Goal: Task Accomplishment & Management: Manage account settings

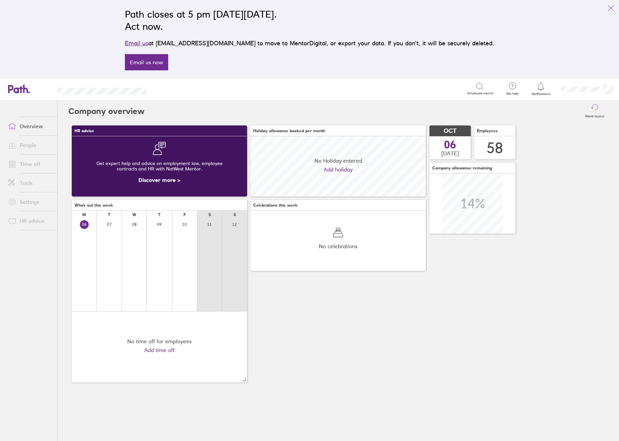
scroll to position [60, 175]
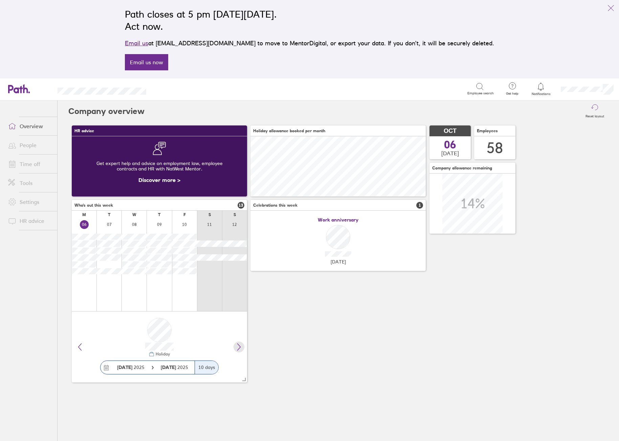
click at [237, 347] on icon at bounding box center [239, 347] width 8 height 8
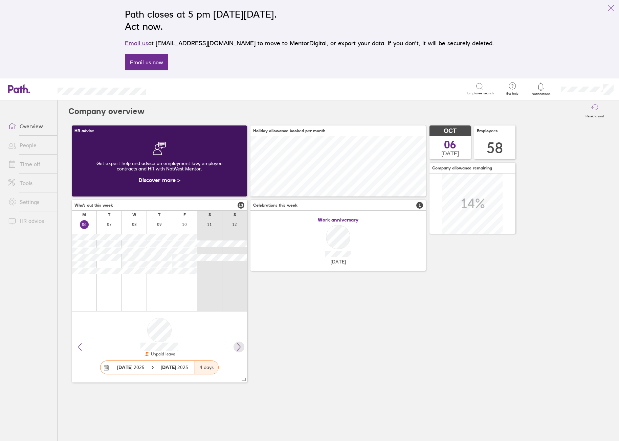
click at [237, 347] on icon at bounding box center [239, 347] width 8 height 8
click at [34, 167] on link "Time off" at bounding box center [30, 164] width 54 height 14
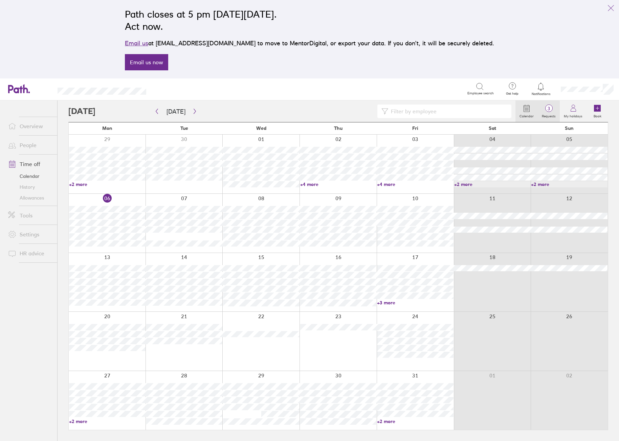
click at [544, 115] on label "Requests" at bounding box center [549, 115] width 22 height 6
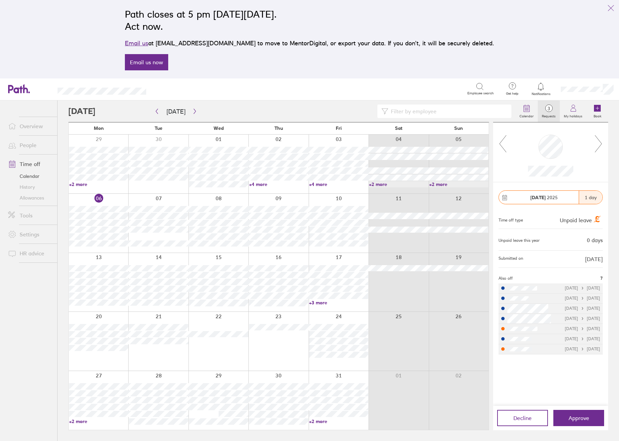
click at [598, 147] on icon at bounding box center [598, 144] width 8 height 18
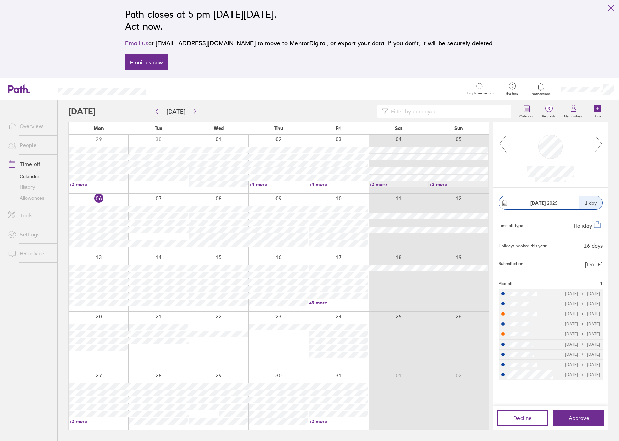
click at [598, 147] on icon at bounding box center [598, 144] width 8 height 18
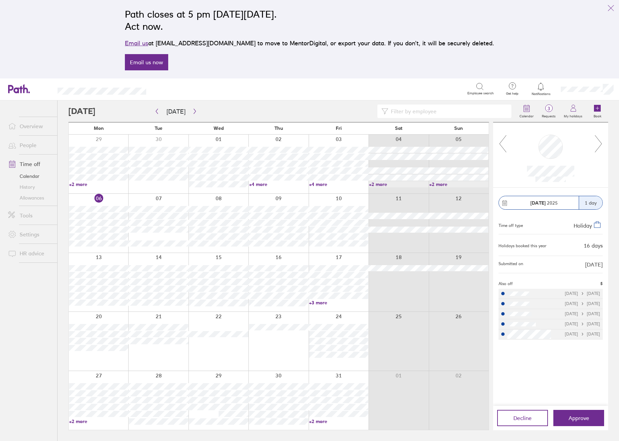
click at [598, 147] on icon at bounding box center [598, 144] width 8 height 18
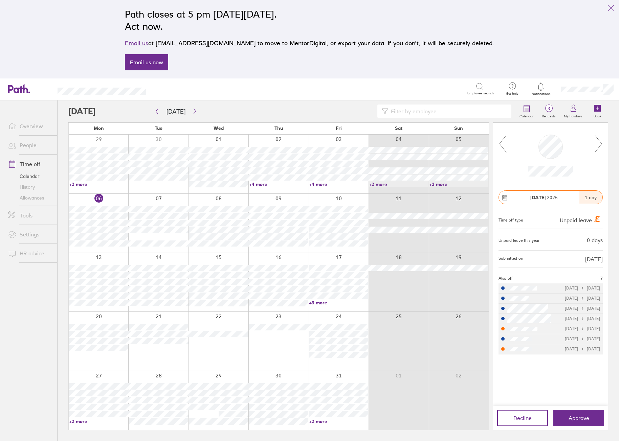
click at [598, 147] on icon at bounding box center [598, 144] width 8 height 18
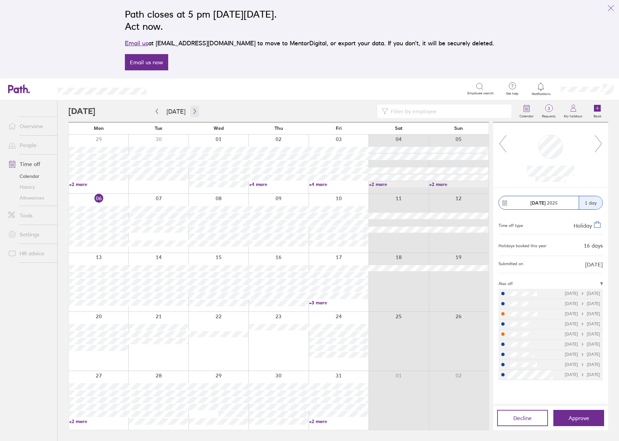
click at [190, 113] on button "button" at bounding box center [194, 111] width 8 height 11
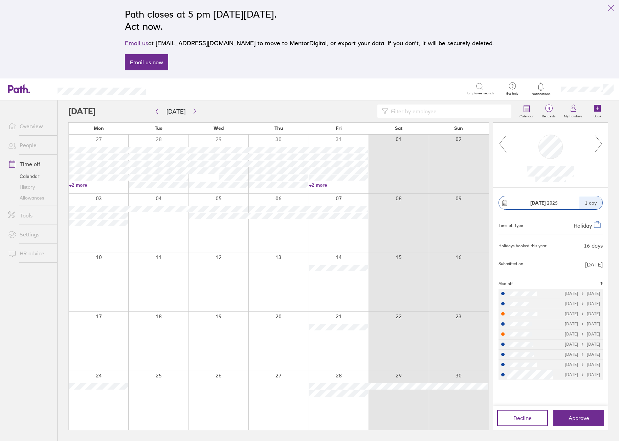
click at [597, 141] on icon at bounding box center [598, 144] width 8 height 18
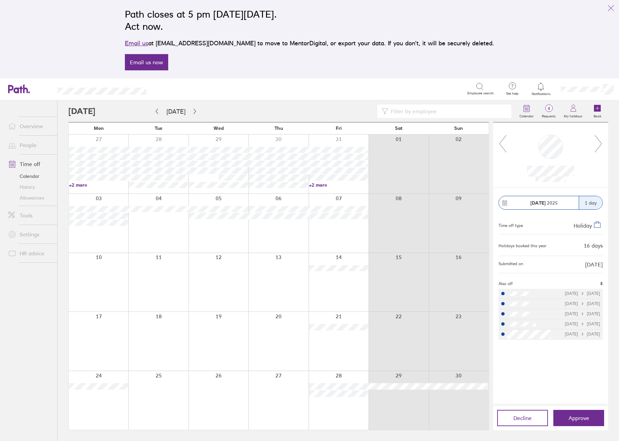
click at [599, 143] on icon at bounding box center [598, 144] width 8 height 18
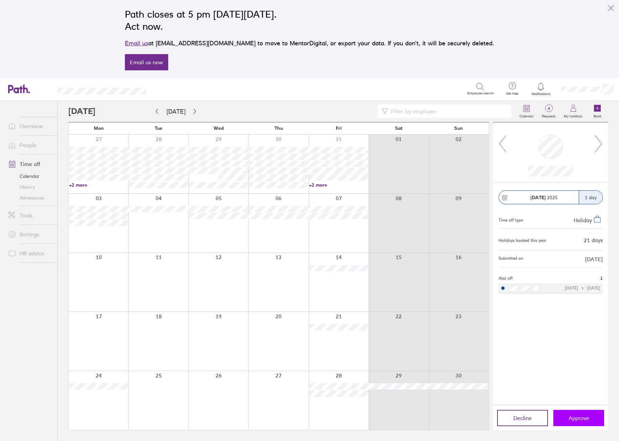
click at [582, 416] on span "Approve" at bounding box center [578, 418] width 21 height 6
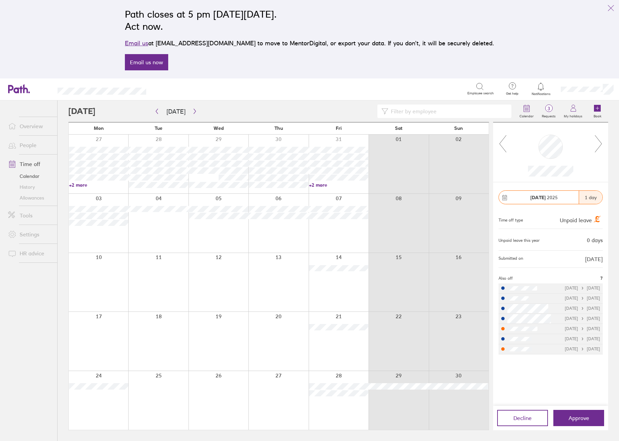
click at [600, 146] on icon at bounding box center [598, 143] width 7 height 17
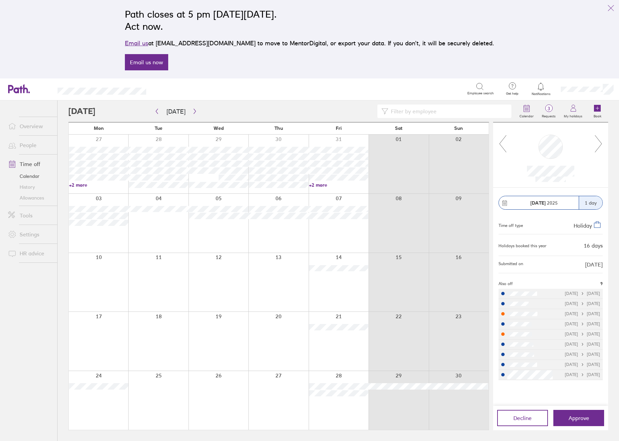
click at [600, 145] on icon at bounding box center [598, 144] width 8 height 18
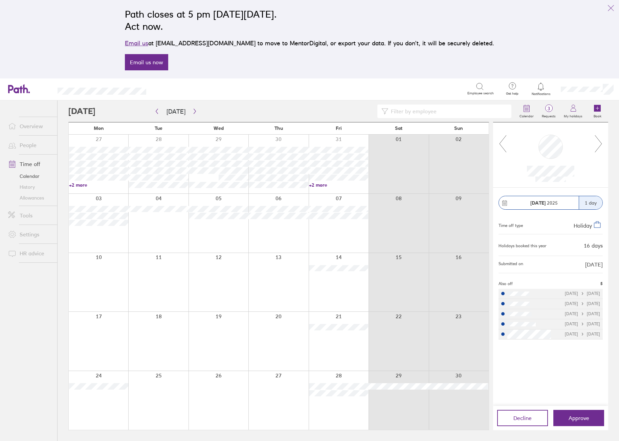
click at [29, 164] on link "Time off" at bounding box center [30, 164] width 54 height 14
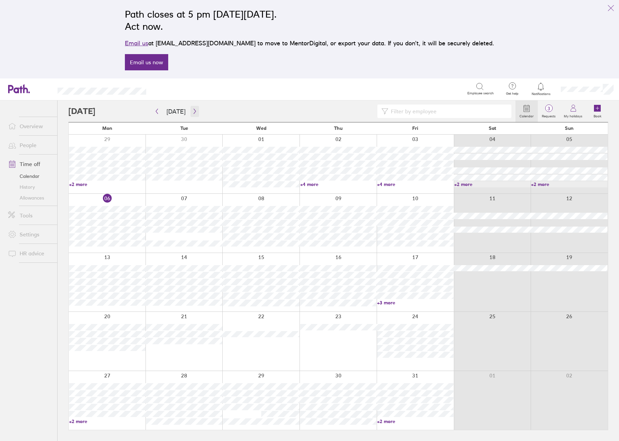
click at [195, 108] on button "button" at bounding box center [194, 111] width 8 height 11
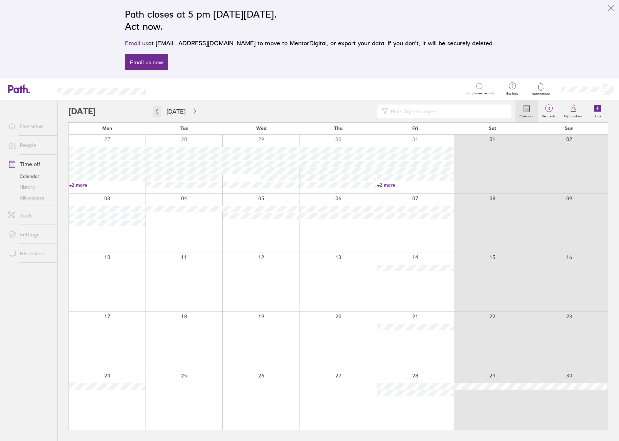
click at [156, 115] on button "button" at bounding box center [157, 111] width 8 height 11
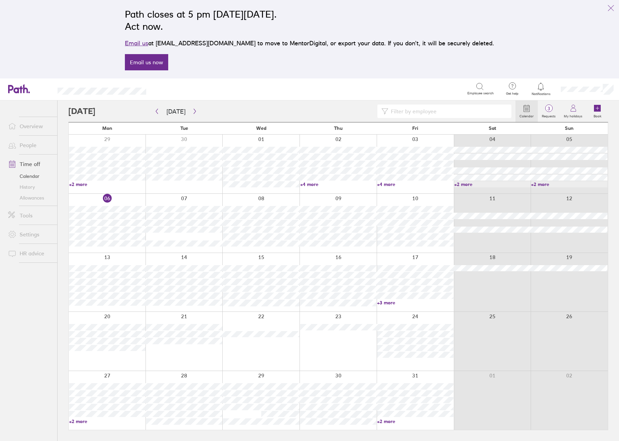
click at [385, 304] on link "+3 more" at bounding box center [415, 303] width 76 height 6
